Goal: Information Seeking & Learning: Learn about a topic

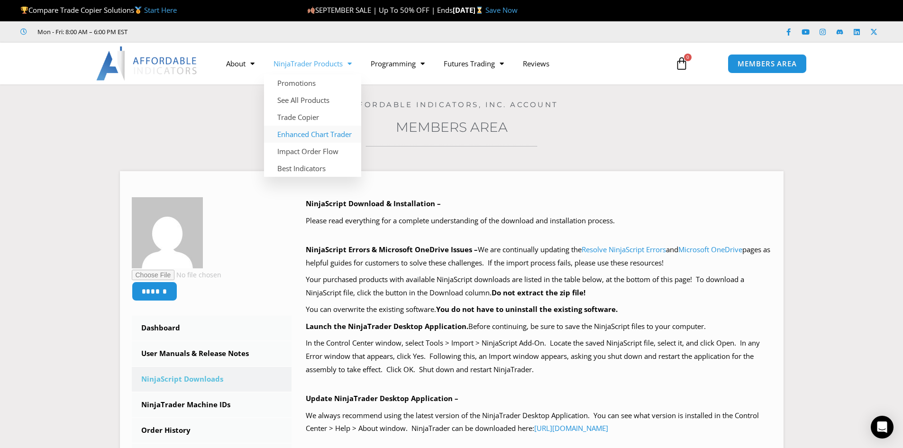
click at [319, 132] on link "Enhanced Chart Trader" at bounding box center [312, 134] width 97 height 17
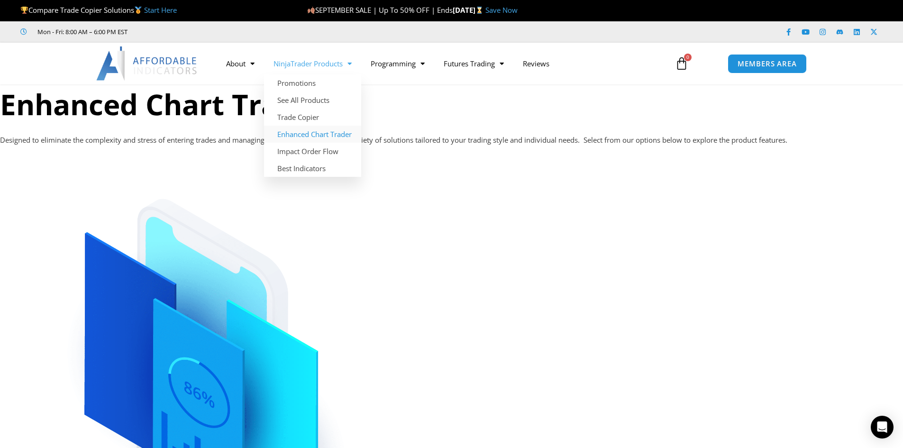
click at [335, 61] on link "NinjaTrader Products" at bounding box center [312, 64] width 97 height 22
click at [335, 62] on link "NinjaTrader Products" at bounding box center [312, 64] width 97 height 22
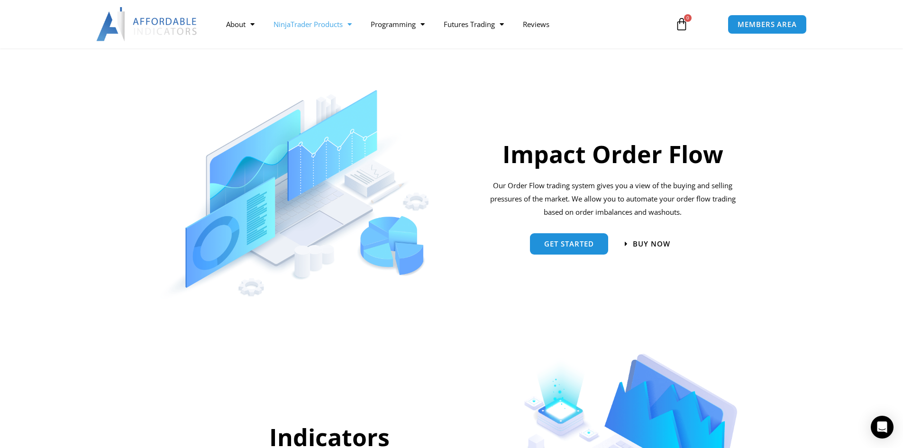
scroll to position [663, 0]
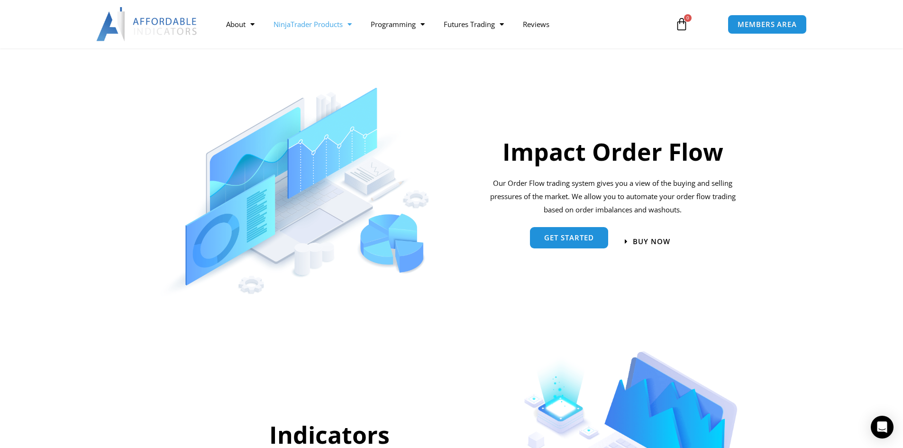
click at [572, 238] on span "Get started" at bounding box center [569, 237] width 50 height 7
